Goal: Check status: Check status

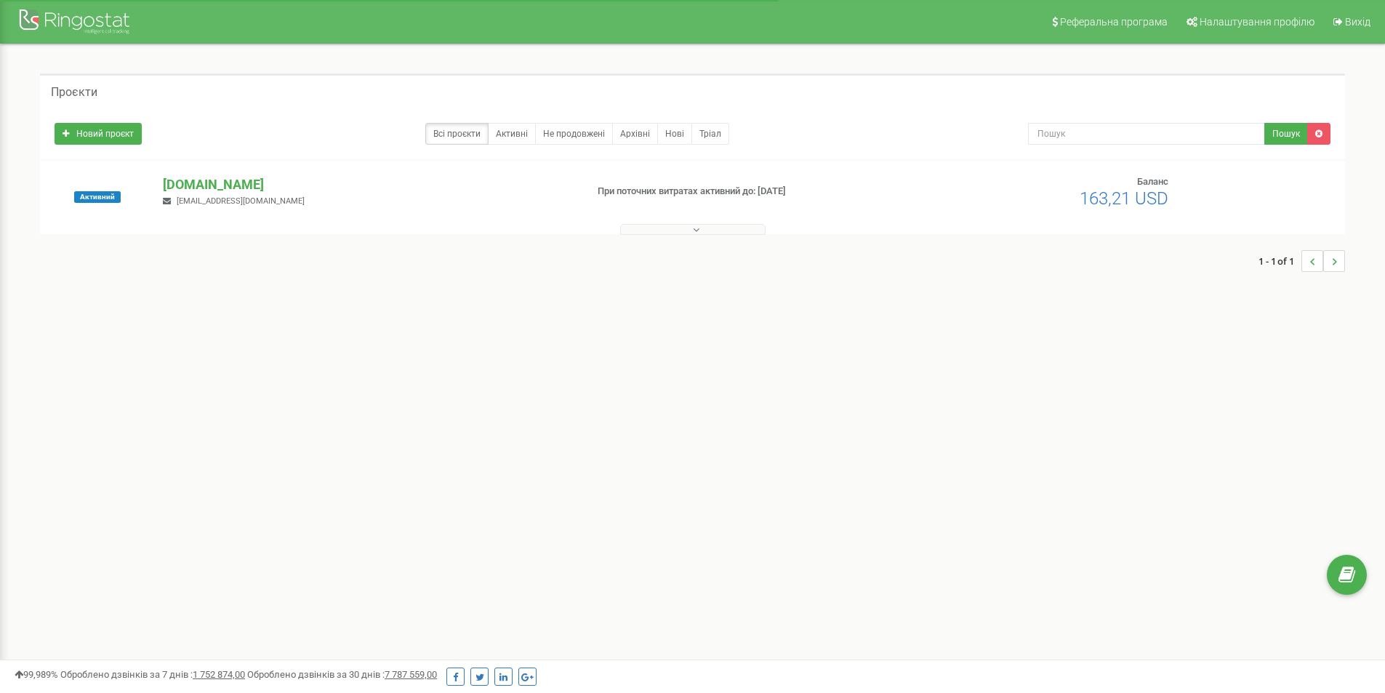
click at [678, 230] on button at bounding box center [692, 229] width 145 height 11
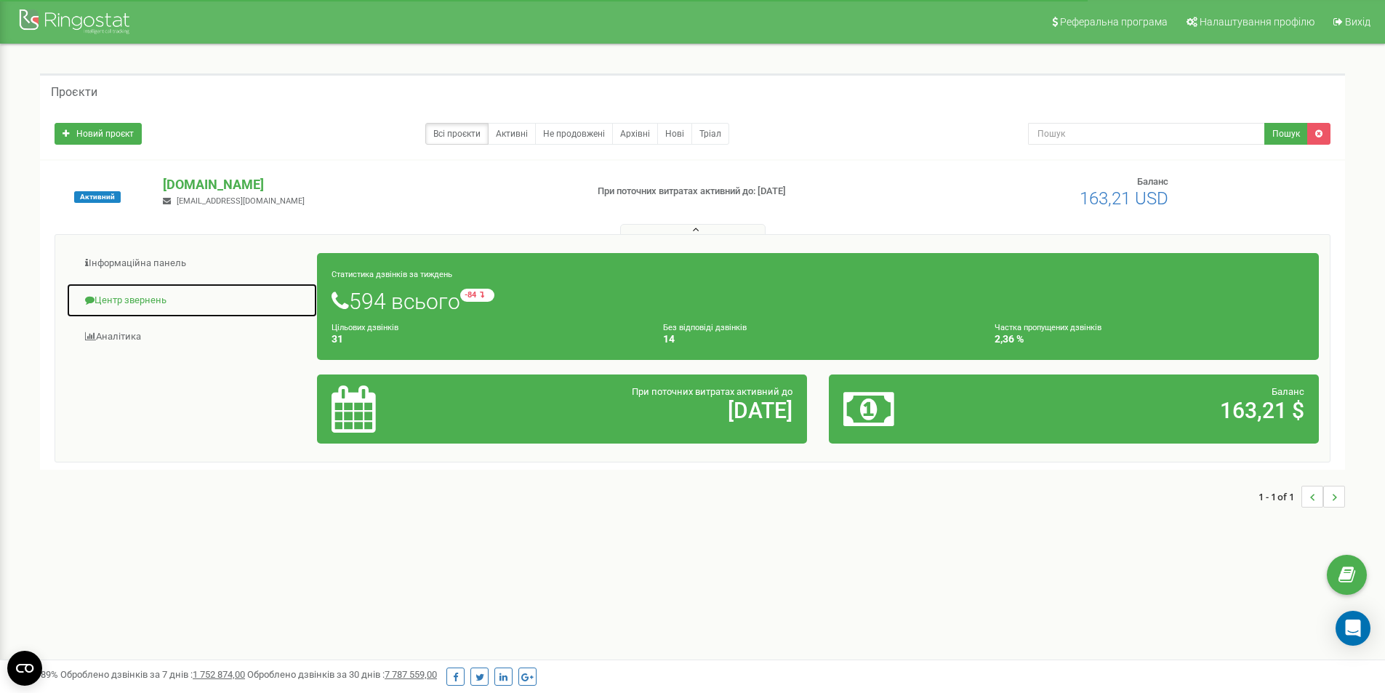
click at [110, 305] on link "Центр звернень" at bounding box center [192, 301] width 252 height 36
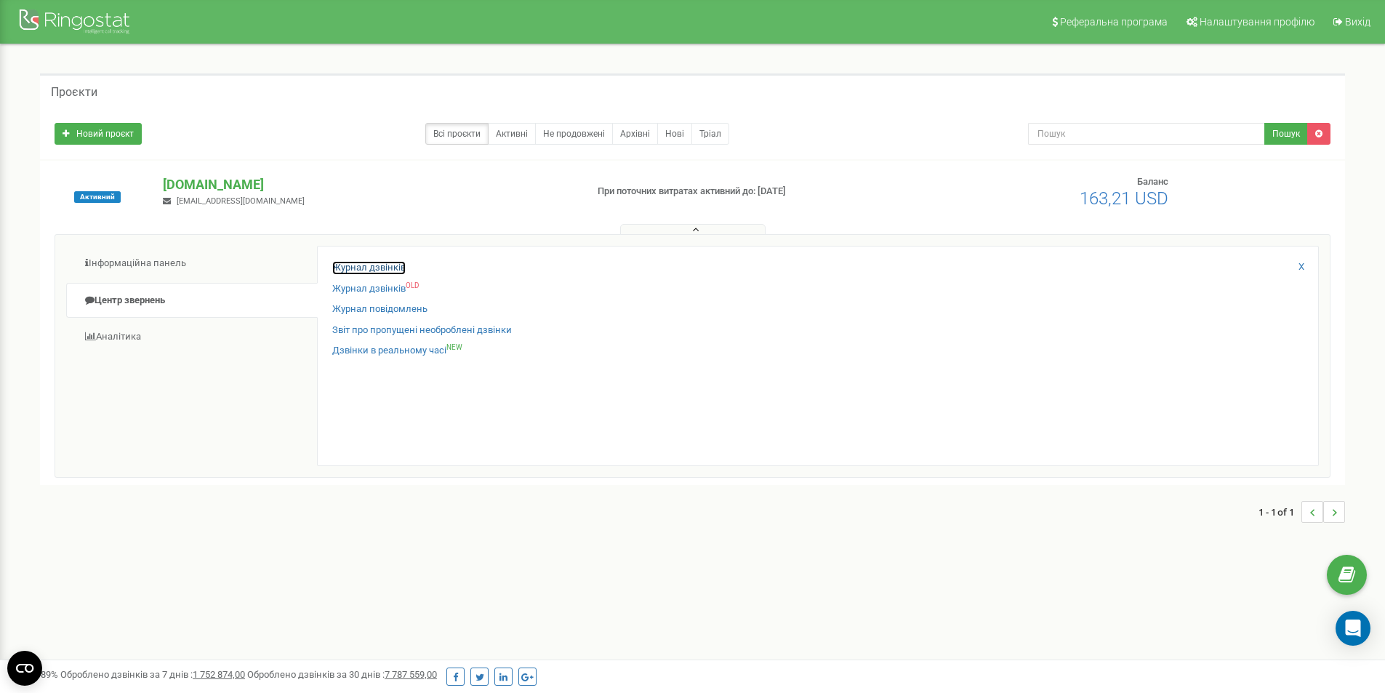
click at [392, 263] on link "Журнал дзвінків" at bounding box center [368, 268] width 73 height 14
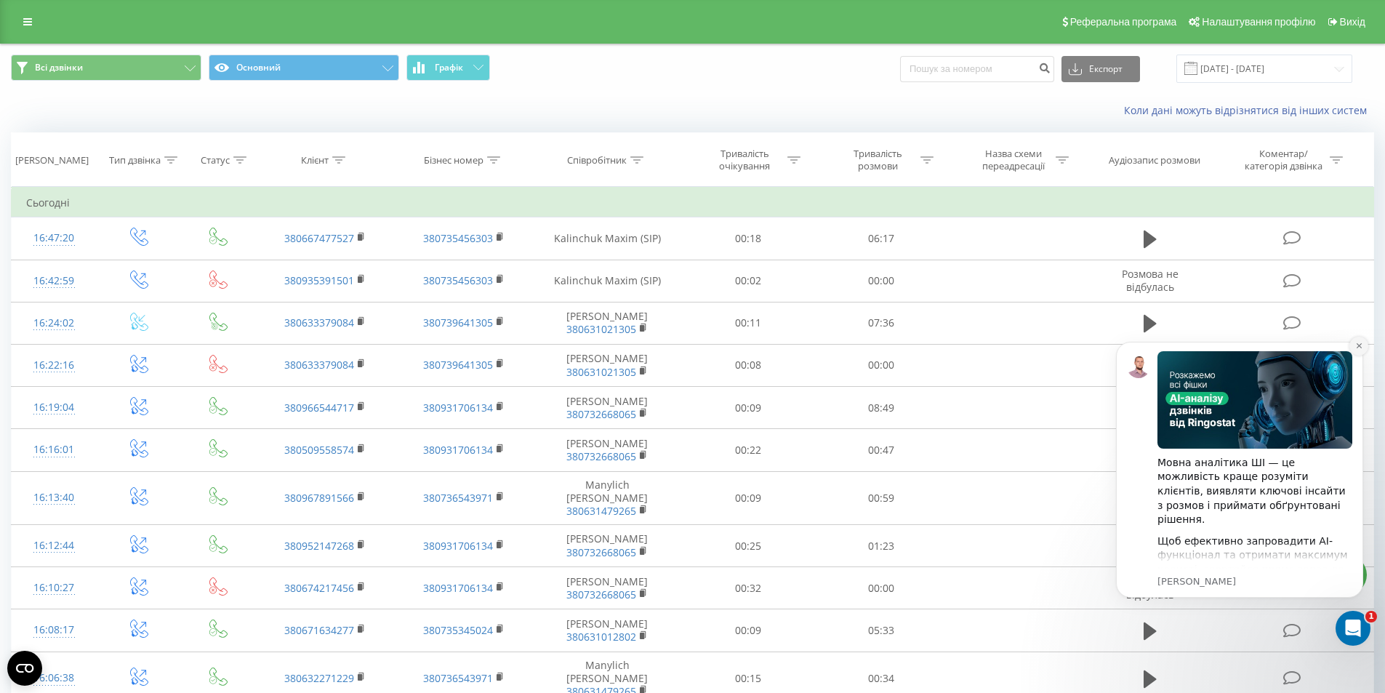
click at [1357, 343] on icon "Dismiss notification" at bounding box center [1359, 346] width 8 height 8
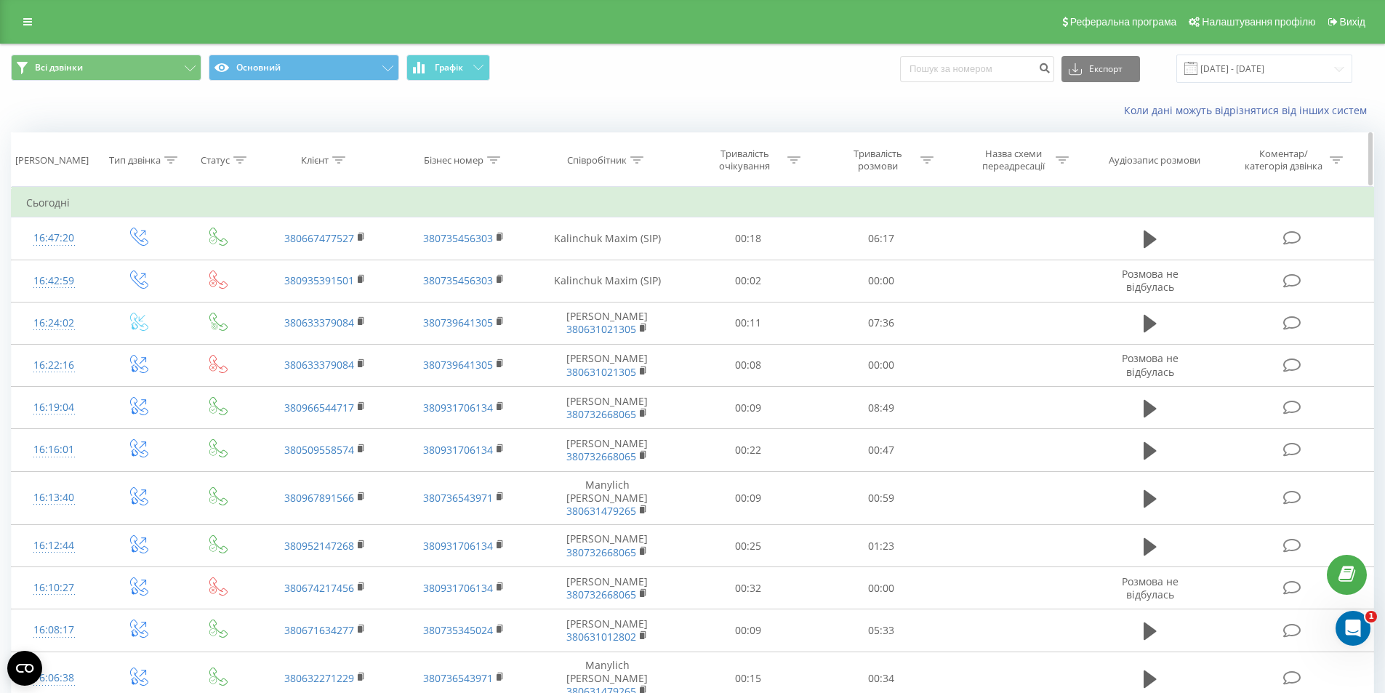
click at [319, 161] on div "Клієнт" at bounding box center [315, 160] width 28 height 12
click at [603, 154] on div "Співробітник" at bounding box center [597, 160] width 60 height 12
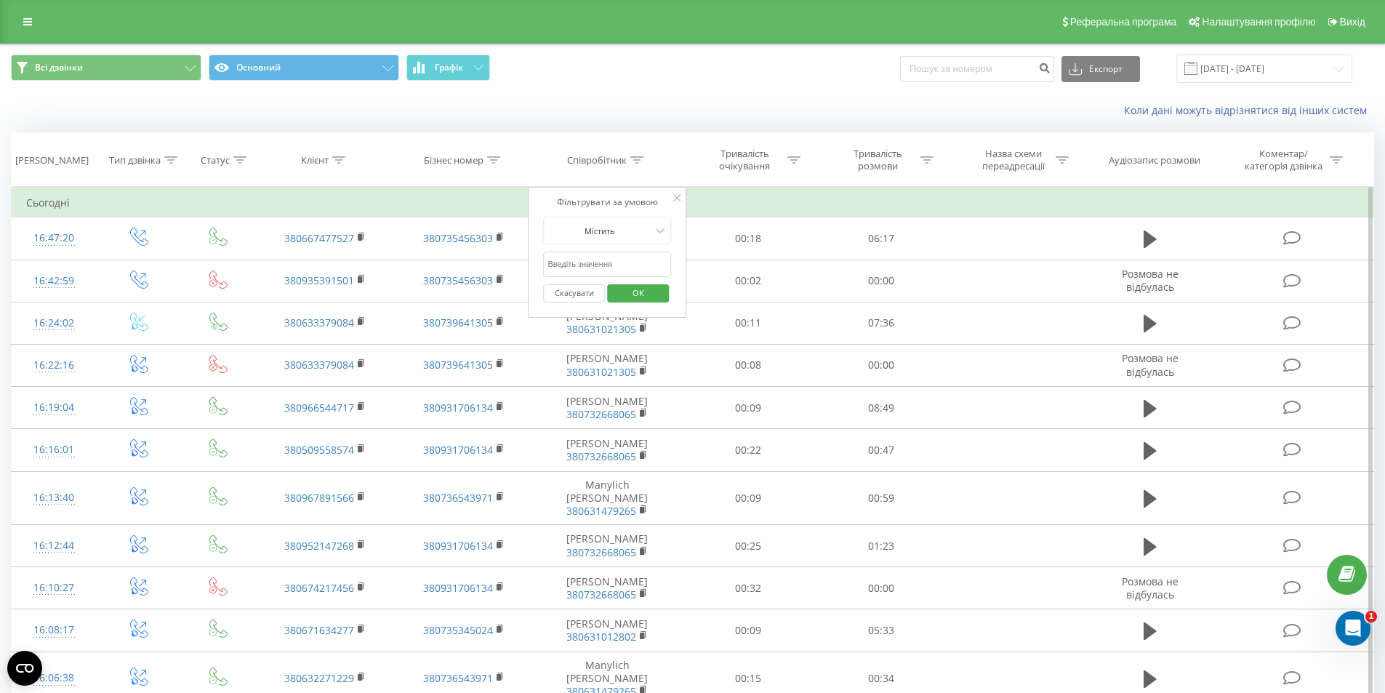
click at [601, 261] on input "text" at bounding box center [607, 264] width 128 height 25
type input "daria"
click at [650, 290] on span "OK" at bounding box center [638, 292] width 41 height 23
